Goal: Task Accomplishment & Management: Complete application form

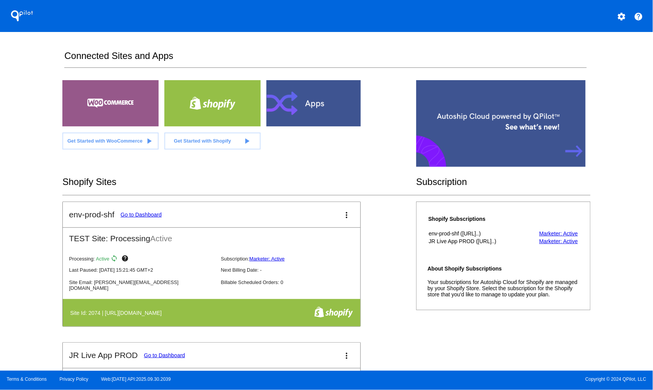
click at [136, 212] on link "Go to Dashboard" at bounding box center [140, 214] width 41 height 6
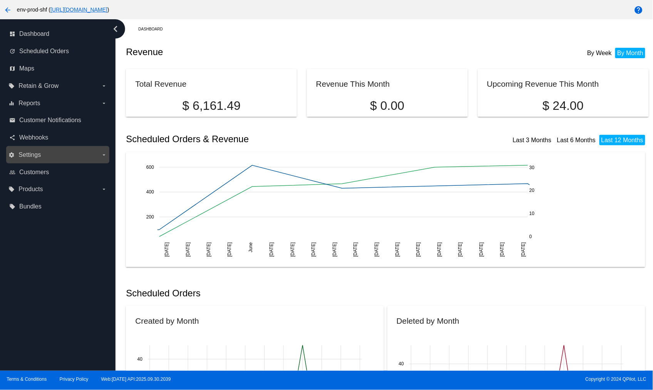
click at [40, 155] on span "Settings" at bounding box center [29, 154] width 22 height 7
click at [0, 0] on input "settings Settings arrow_drop_down" at bounding box center [0, 0] width 0 height 0
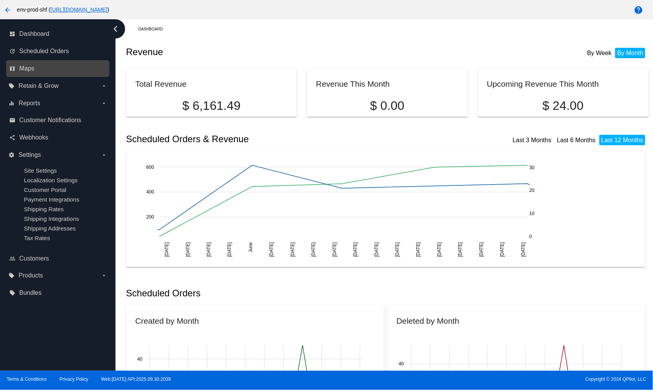
click at [47, 64] on link "map Maps" at bounding box center [58, 68] width 98 height 12
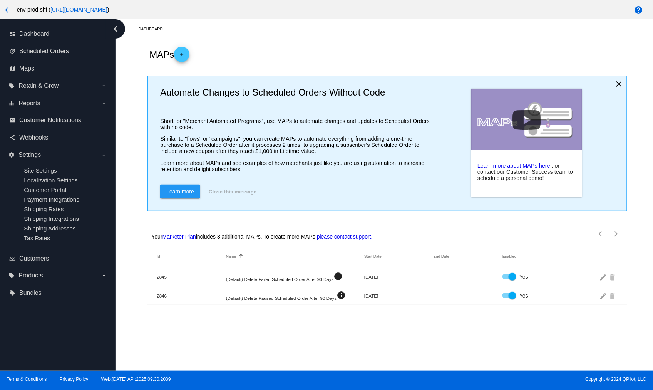
click at [181, 50] on span "add" at bounding box center [181, 56] width 9 height 19
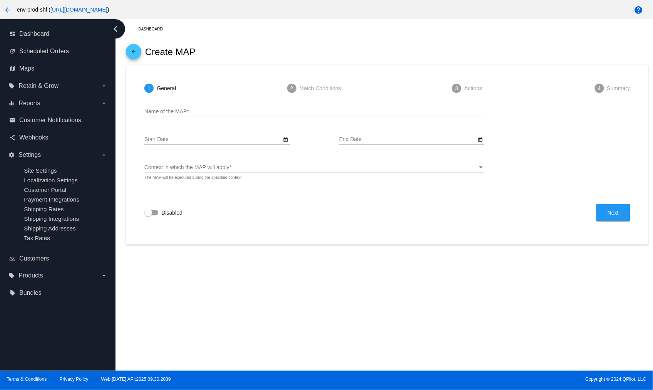
click at [198, 117] on div at bounding box center [314, 117] width 340 height 0
click at [194, 110] on input "Name of the MAP *" at bounding box center [314, 112] width 340 height 6
click at [210, 166] on span "Context in which the MAP will apply" at bounding box center [186, 167] width 85 height 6
click at [271, 168] on div "Context in which the MAP will apply" at bounding box center [310, 167] width 333 height 6
drag, startPoint x: 232, startPoint y: 291, endPoint x: 236, endPoint y: 293, distance: 4.2
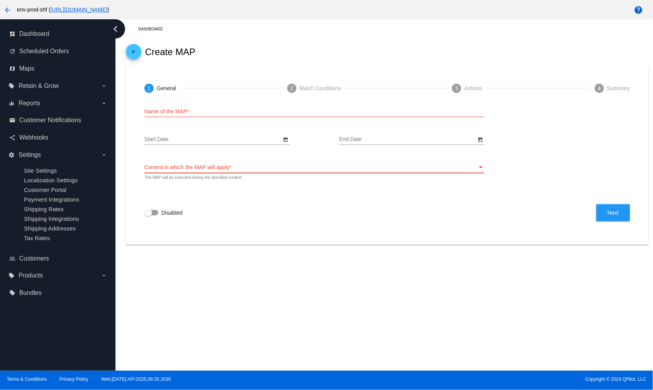
click at [236, 291] on div "Dashboard arrow_back Create MAP 1 General 2 Match Conditions 3 Actions 4 Summar…" at bounding box center [383, 194] width 537 height 351
click at [199, 108] on div "Name of the MAP *" at bounding box center [314, 109] width 340 height 15
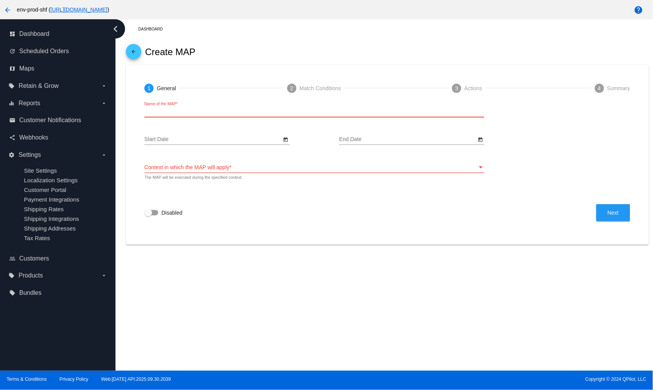
click at [232, 256] on div "Dashboard arrow_back Create MAP 1 General 2 Match Conditions 3 Actions 4 Summar…" at bounding box center [383, 194] width 537 height 351
